Goal: Transaction & Acquisition: Obtain resource

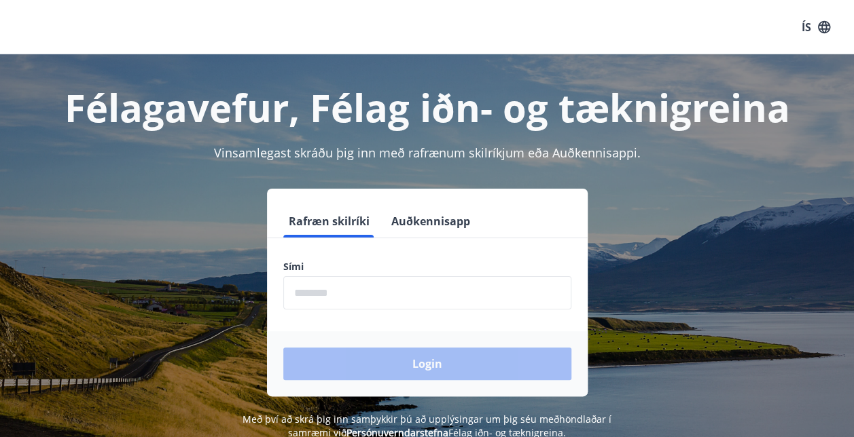
click at [313, 289] on input "phone" at bounding box center [427, 292] width 288 height 33
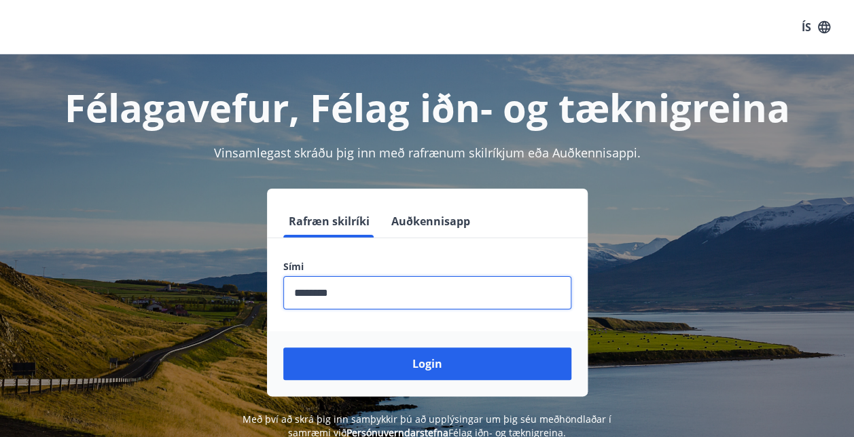
type input "********"
click at [283, 348] on button "Login" at bounding box center [427, 364] width 288 height 33
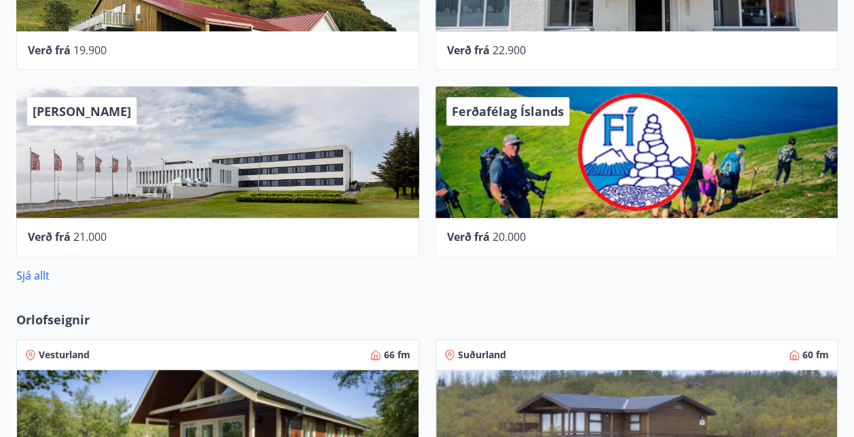
scroll to position [578, 0]
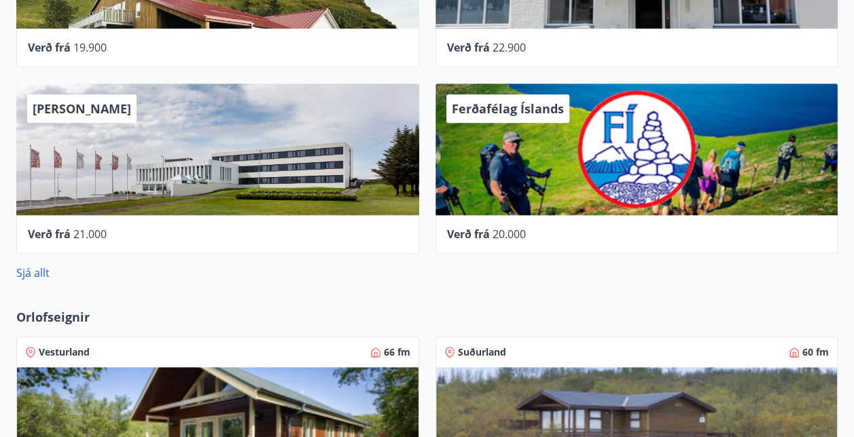
click at [33, 280] on div "Sjá allt" at bounding box center [426, 273] width 821 height 16
click at [27, 278] on link "Sjá allt" at bounding box center [32, 272] width 33 height 15
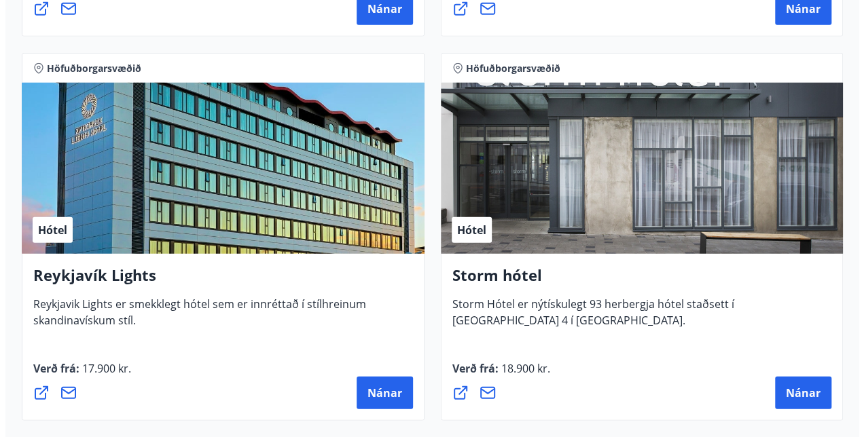
scroll to position [1736, 0]
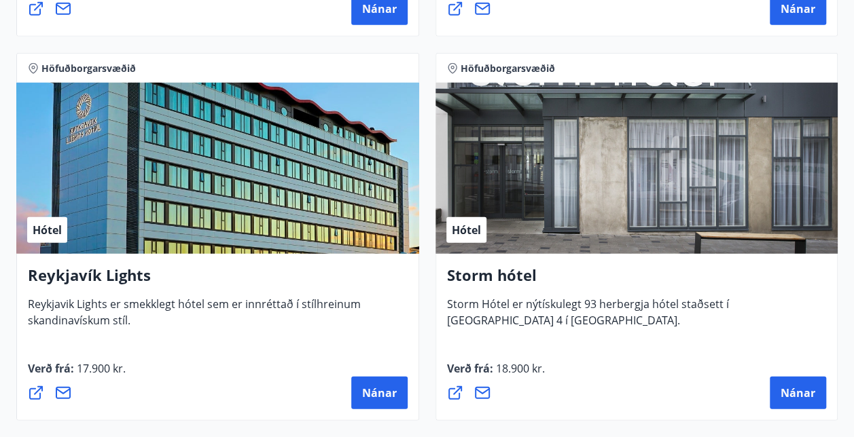
click at [295, 208] on div "Hótel" at bounding box center [217, 168] width 403 height 171
click at [126, 270] on h4 "Reykjavík Lights" at bounding box center [218, 280] width 380 height 31
click at [371, 396] on span "Nánar" at bounding box center [379, 393] width 35 height 15
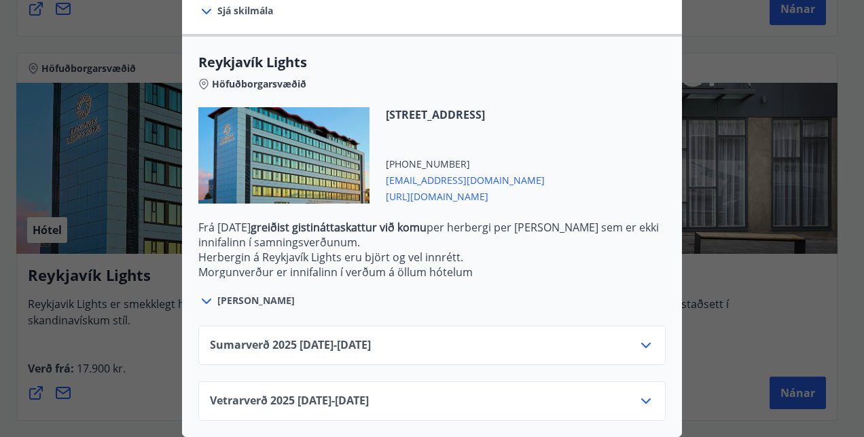
scroll to position [418, 0]
click at [638, 337] on icon at bounding box center [646, 345] width 16 height 16
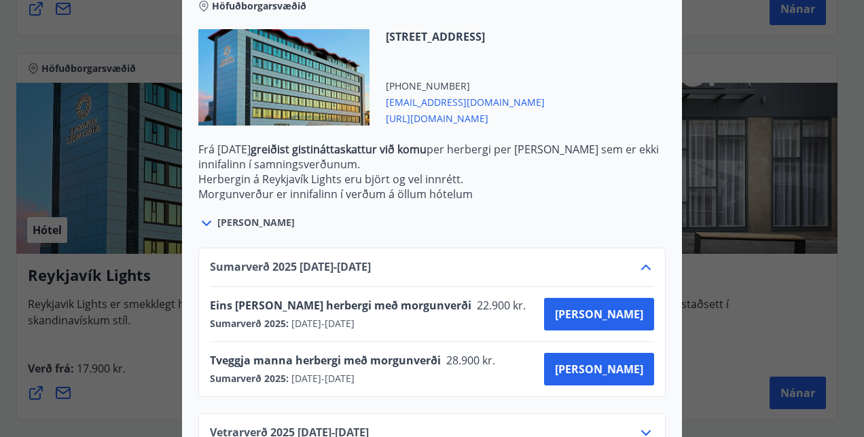
scroll to position [488, 0]
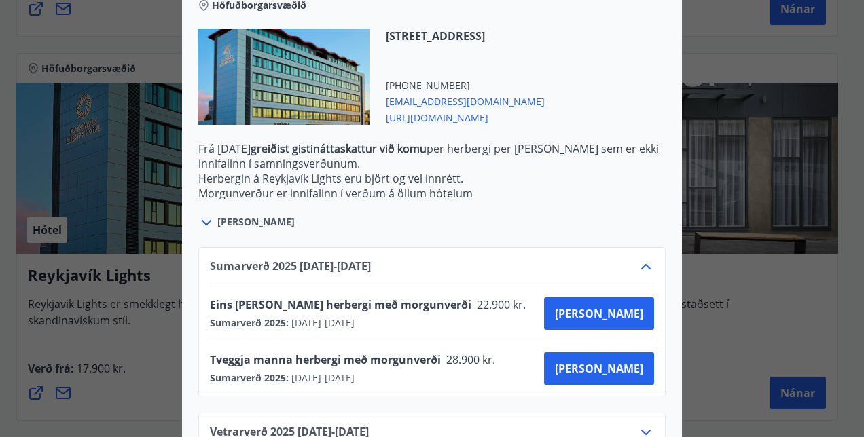
click at [717, 53] on div "Reykjavík Lights Fyrir bókarnir og frekari upplýsingar vinsamlega senduð póst á…" at bounding box center [432, 218] width 864 height 437
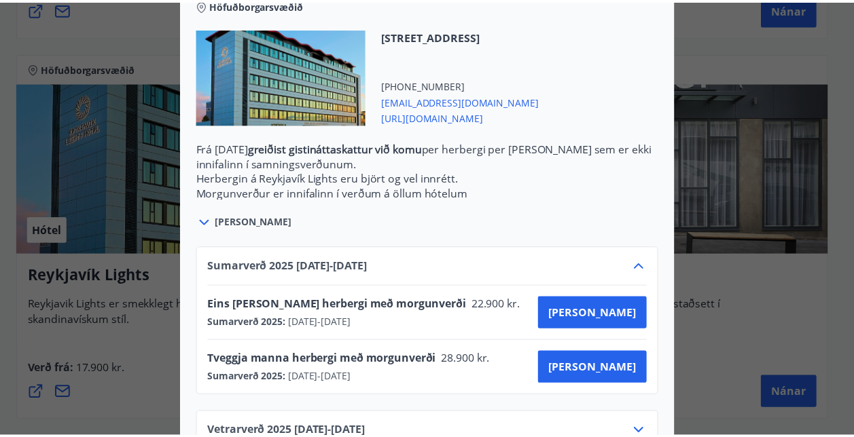
scroll to position [0, 0]
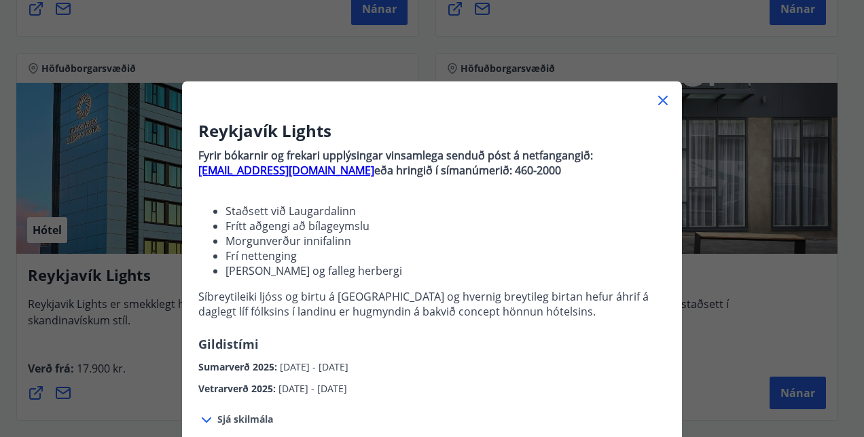
click at [657, 96] on icon at bounding box center [663, 100] width 16 height 16
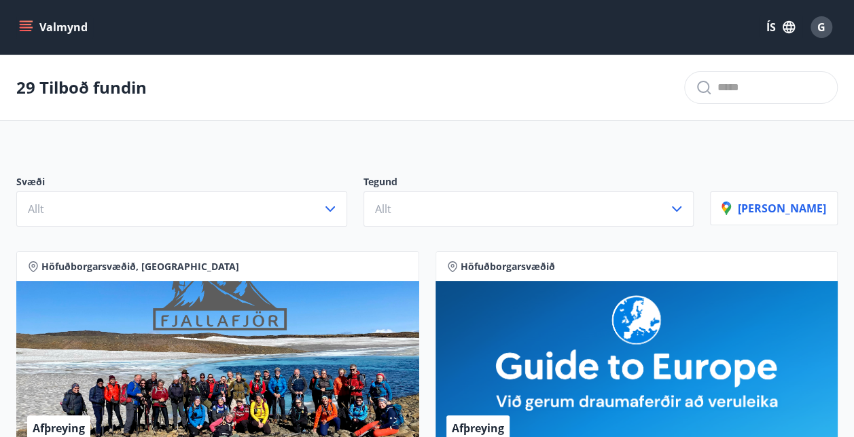
click at [24, 22] on icon "menu" at bounding box center [26, 27] width 14 height 14
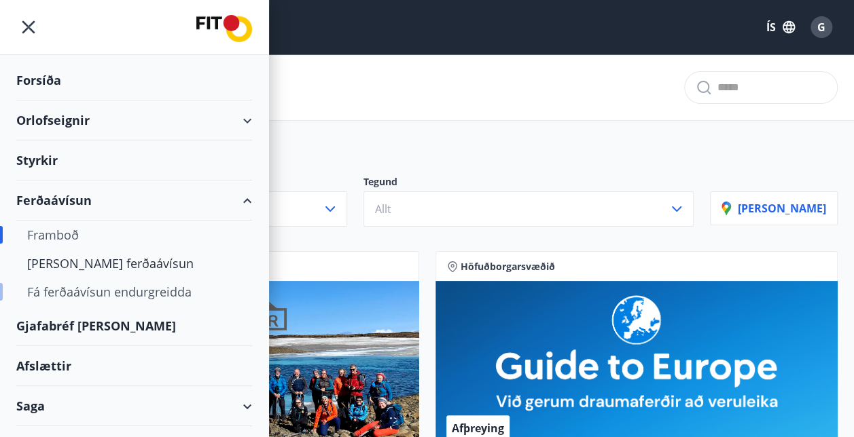
click at [87, 292] on div "Fá ferðaávísun endurgreidda" at bounding box center [134, 292] width 214 height 29
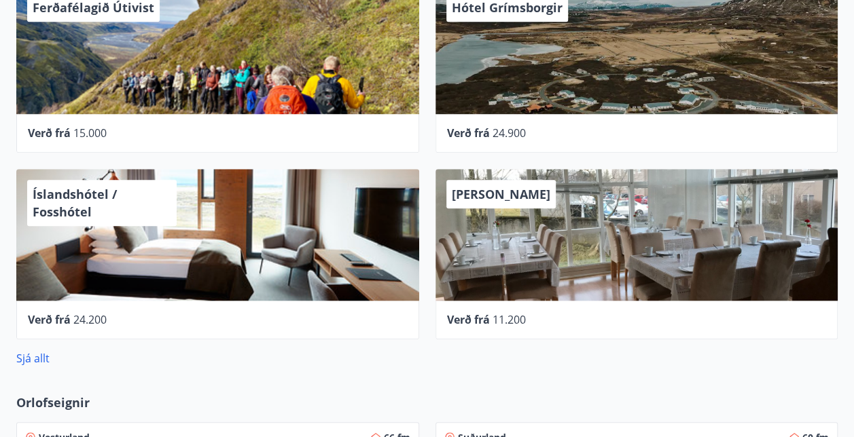
scroll to position [495, 0]
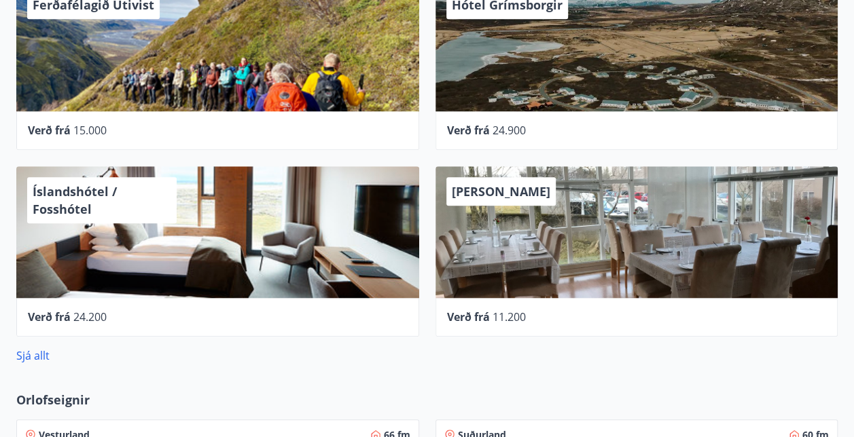
click at [143, 217] on div "Íslandshótel / Fosshótel" at bounding box center [101, 200] width 149 height 46
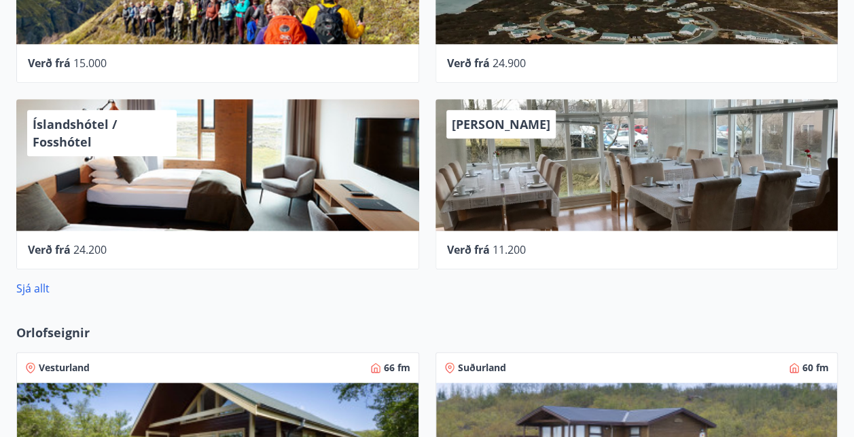
scroll to position [566, 0]
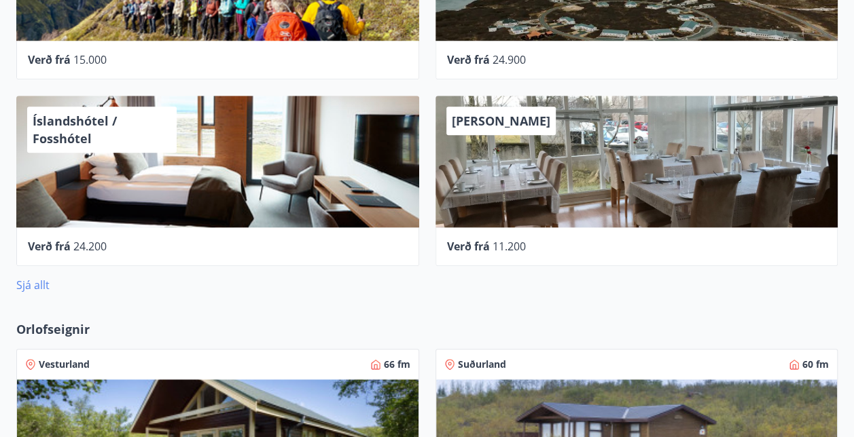
click at [29, 282] on link "Sjá allt" at bounding box center [32, 285] width 33 height 15
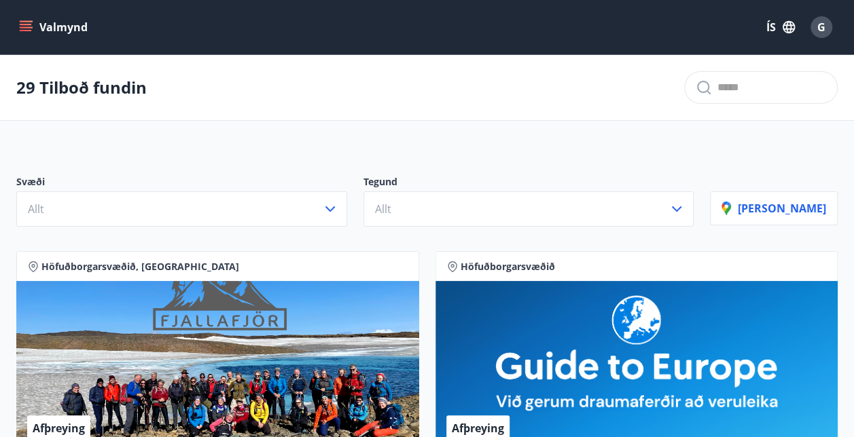
click at [31, 31] on icon "menu" at bounding box center [26, 30] width 12 height 1
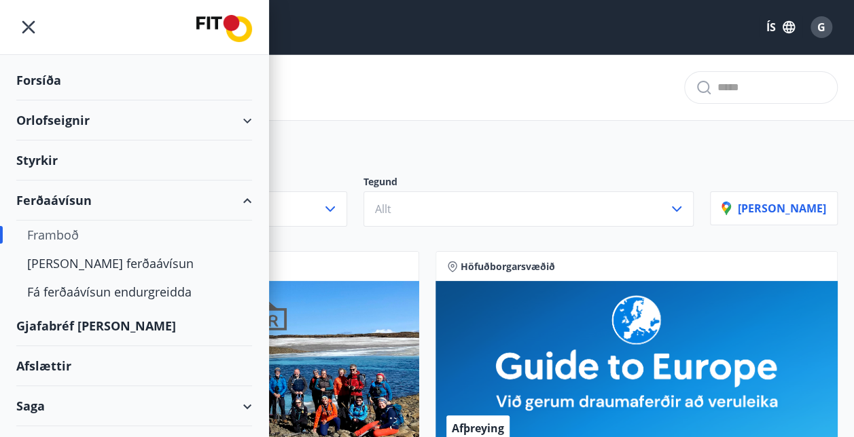
click at [39, 361] on div "Afslættir" at bounding box center [134, 366] width 236 height 40
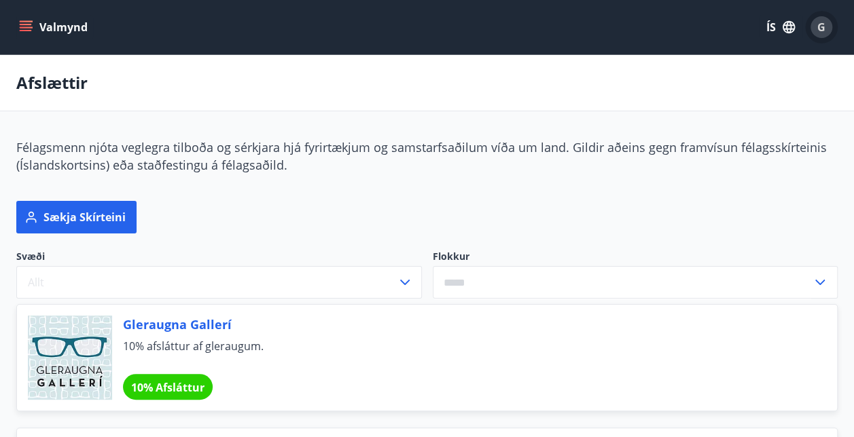
click at [820, 30] on span "G" at bounding box center [821, 27] width 8 height 15
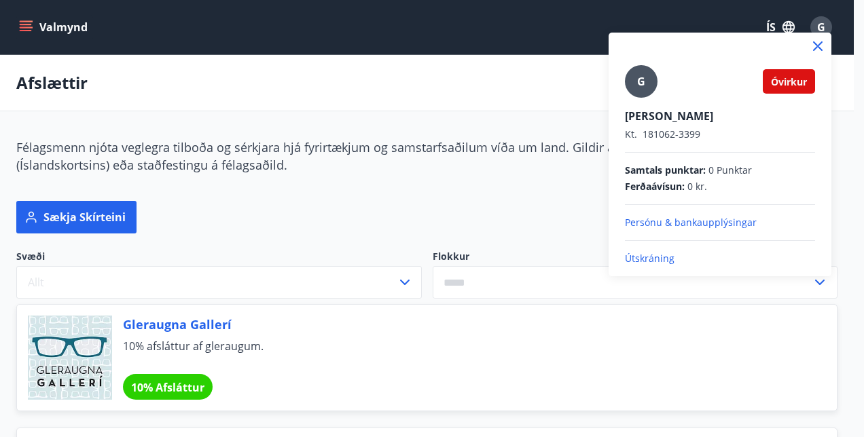
click at [655, 253] on p "Útskráning" at bounding box center [720, 259] width 190 height 14
click at [652, 259] on p "Útskráning" at bounding box center [720, 259] width 190 height 14
click at [642, 253] on p "Útskráning" at bounding box center [720, 259] width 190 height 14
